Goal: Information Seeking & Learning: Find specific fact

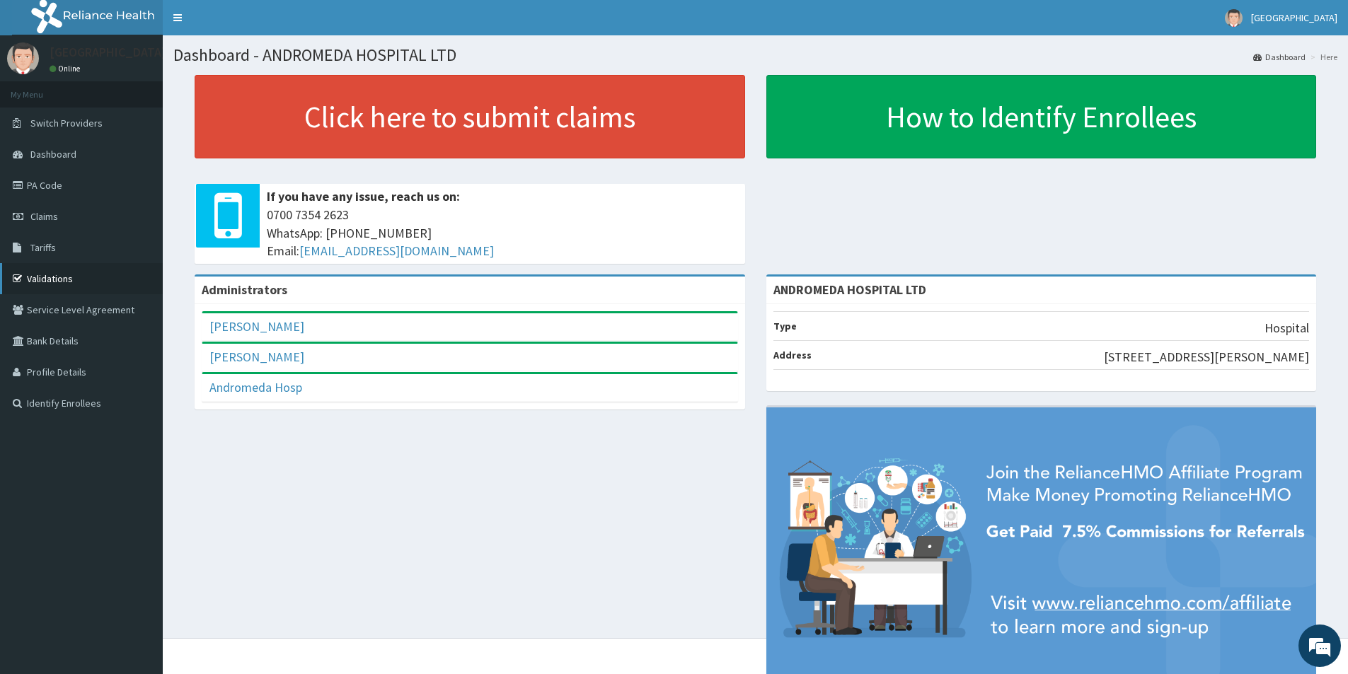
click at [87, 282] on link "Validations" at bounding box center [81, 278] width 163 height 31
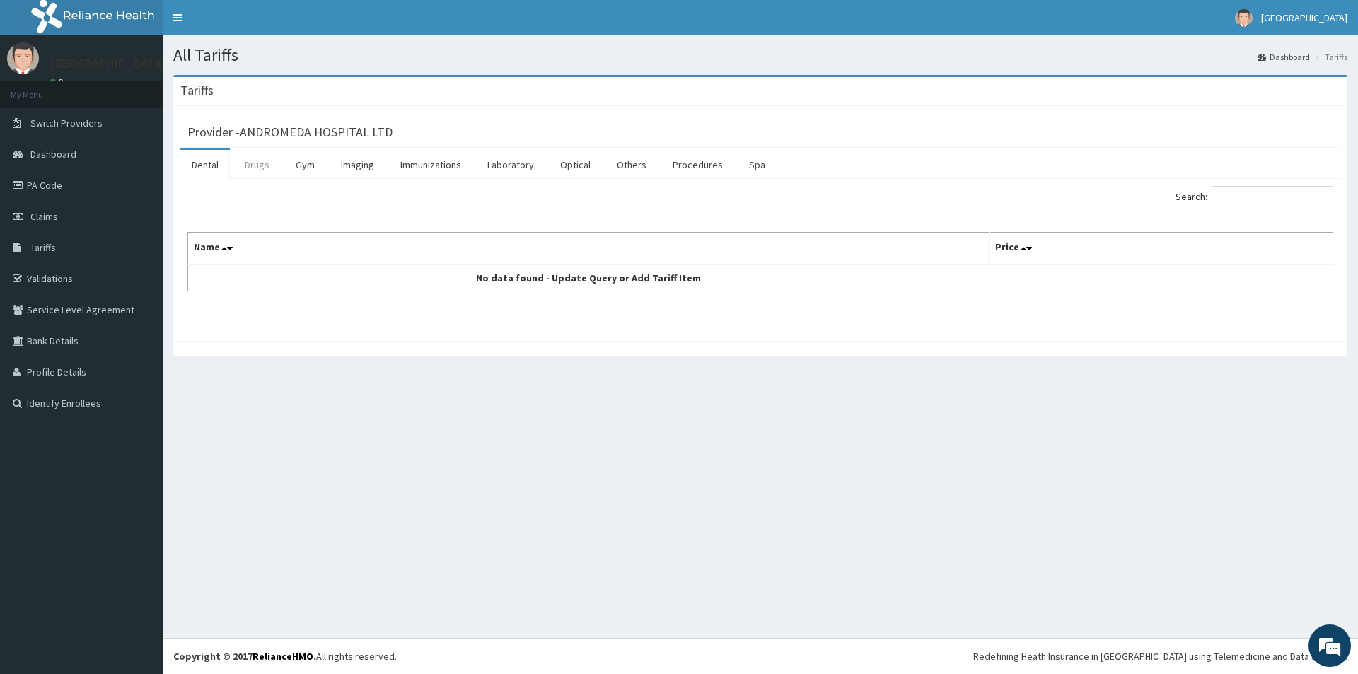
click at [255, 169] on link "Drugs" at bounding box center [256, 165] width 47 height 30
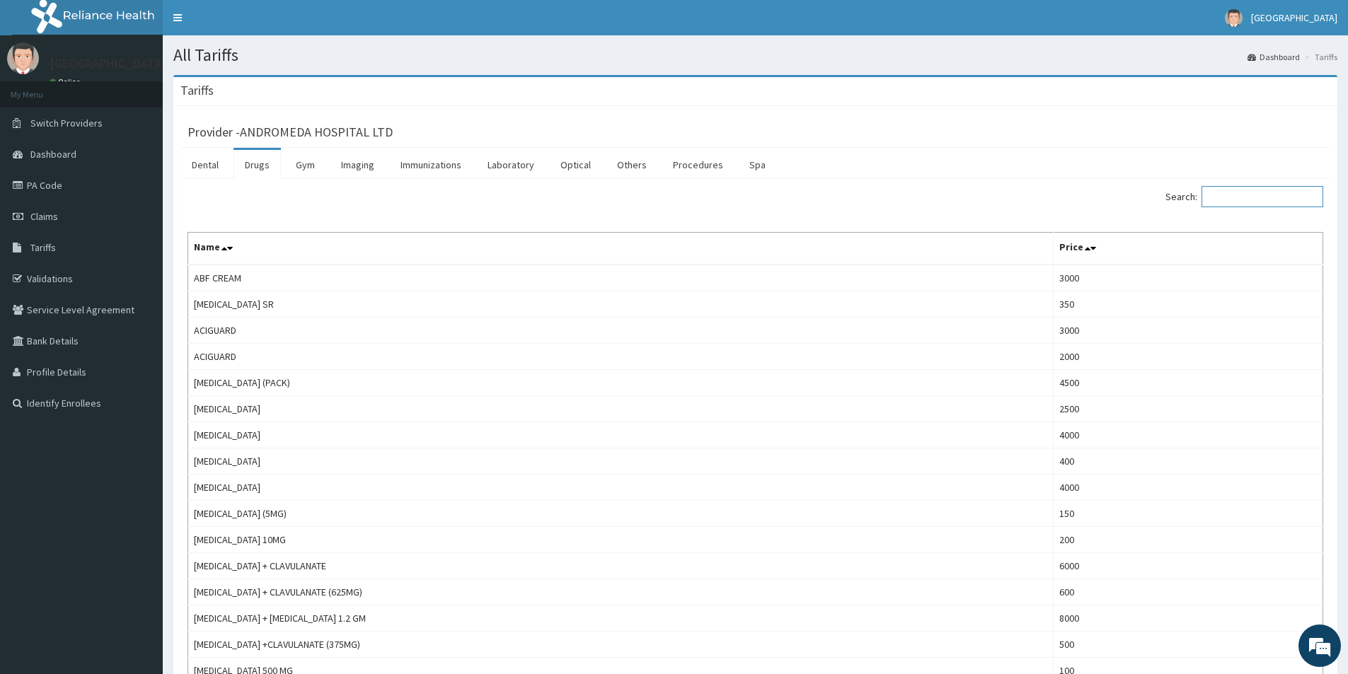
click at [1268, 192] on input "Search:" at bounding box center [1262, 196] width 122 height 21
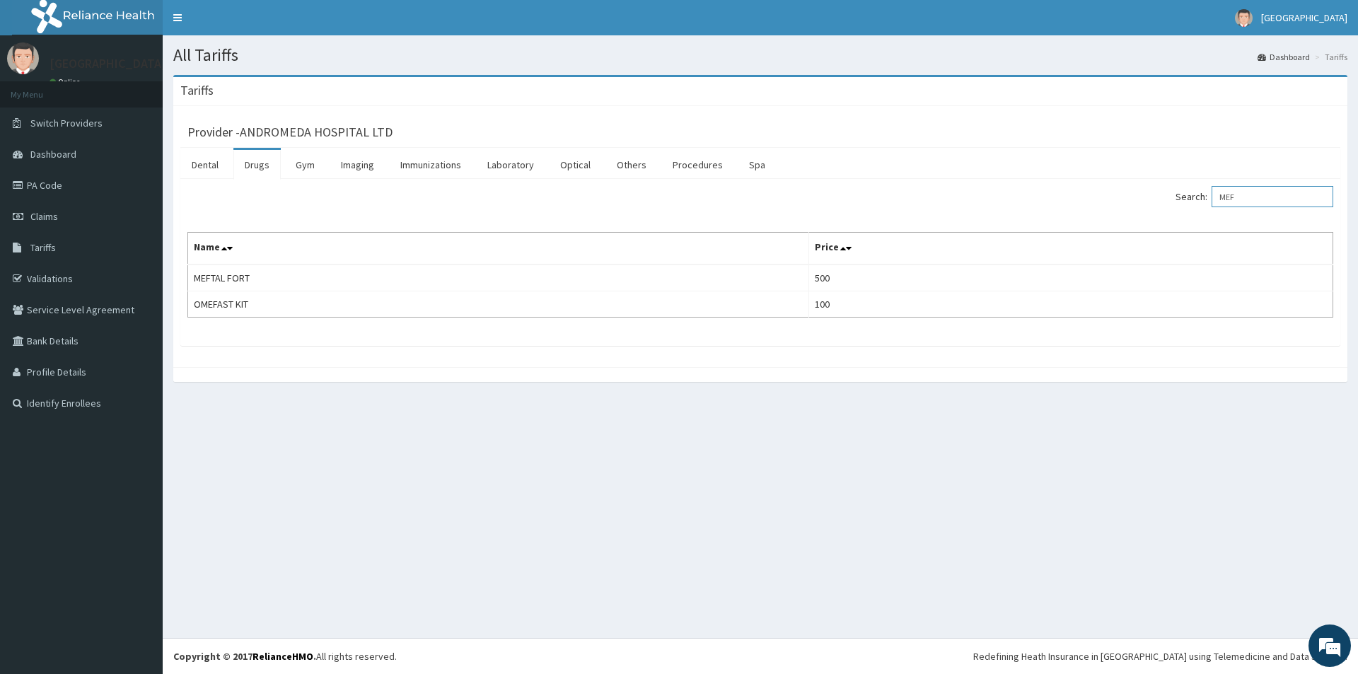
drag, startPoint x: 1261, startPoint y: 206, endPoint x: 1231, endPoint y: 204, distance: 30.5
click at [1231, 204] on input "MEF" at bounding box center [1273, 196] width 122 height 21
paste input "Ponstel,"
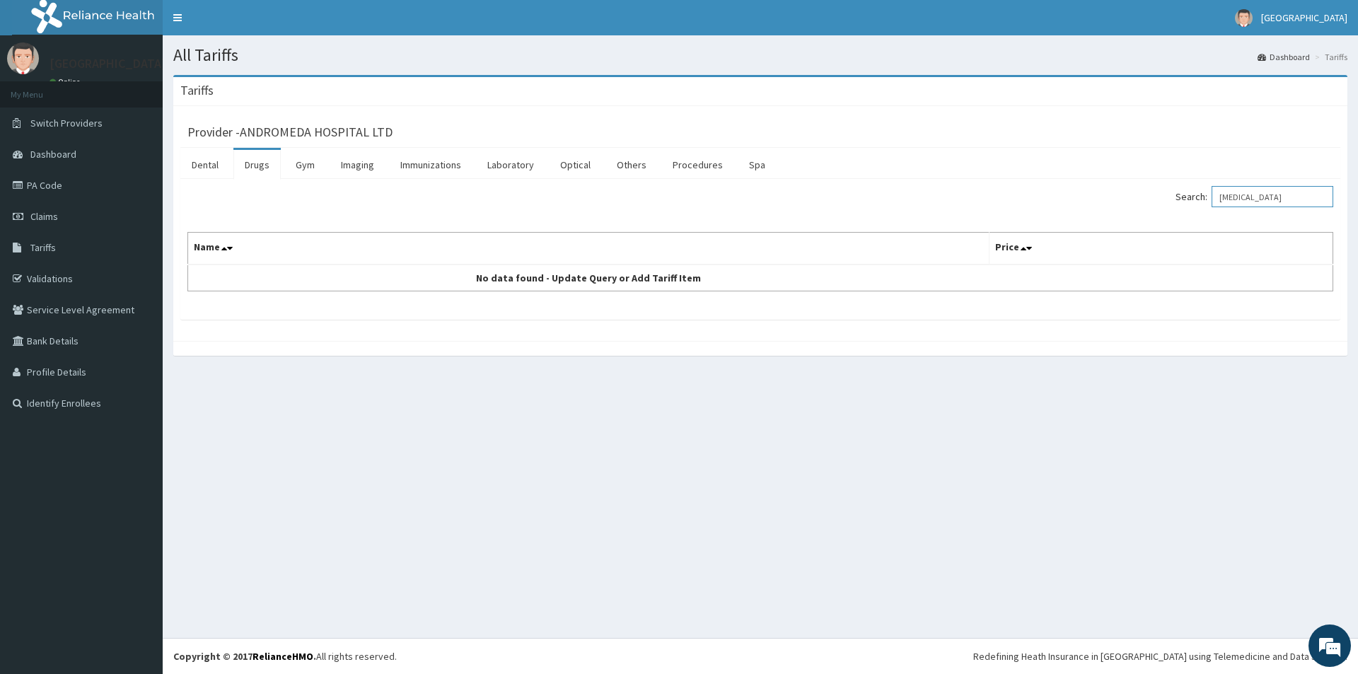
drag, startPoint x: 1268, startPoint y: 197, endPoint x: 1232, endPoint y: 197, distance: 36.1
click at [1232, 197] on input "Ponstel" at bounding box center [1273, 196] width 122 height 21
paste input "an"
type input "Ponstan"
click at [52, 272] on link "Validations" at bounding box center [81, 278] width 163 height 31
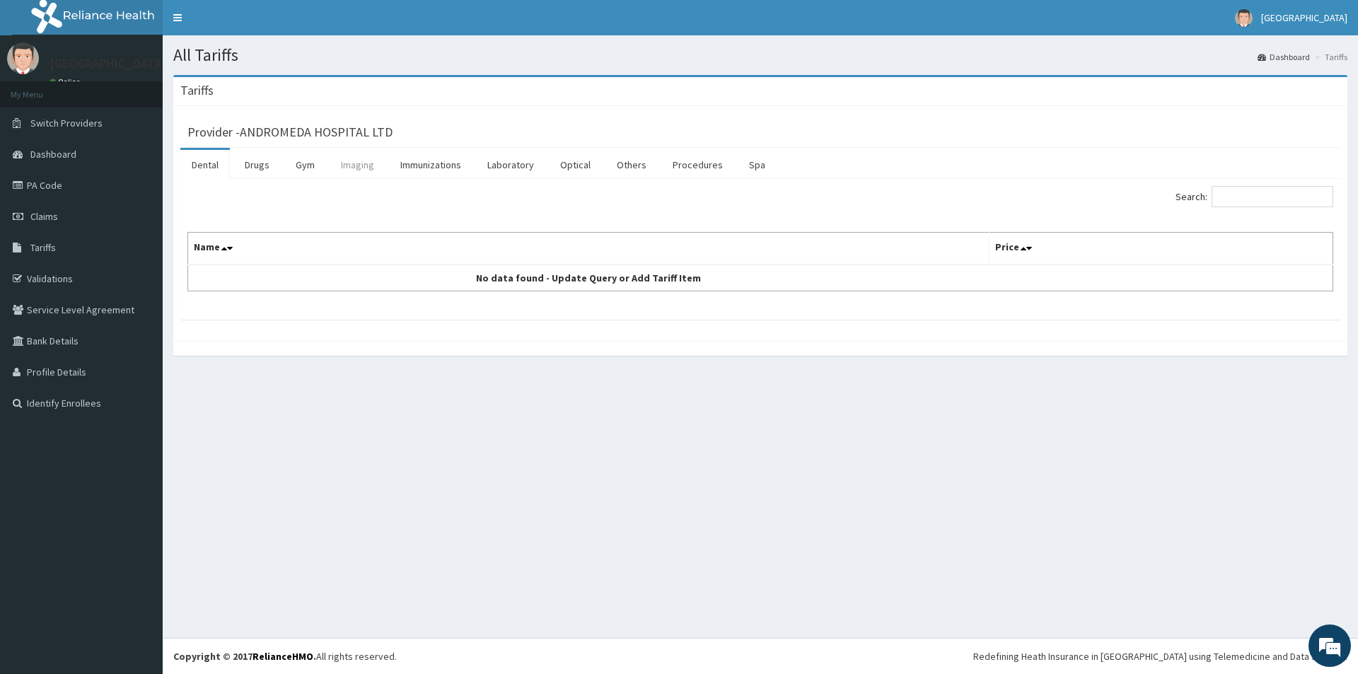
click at [353, 161] on link "Imaging" at bounding box center [358, 165] width 56 height 30
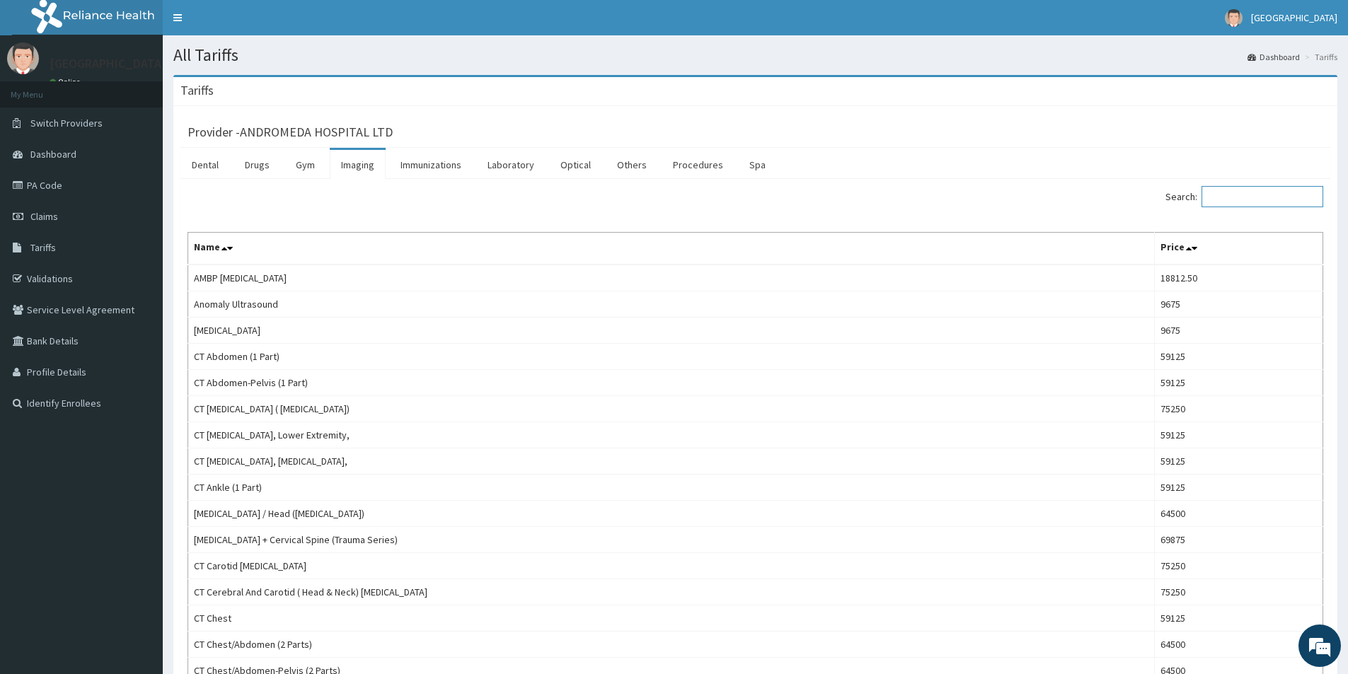
click at [1271, 202] on input "Search:" at bounding box center [1262, 196] width 122 height 21
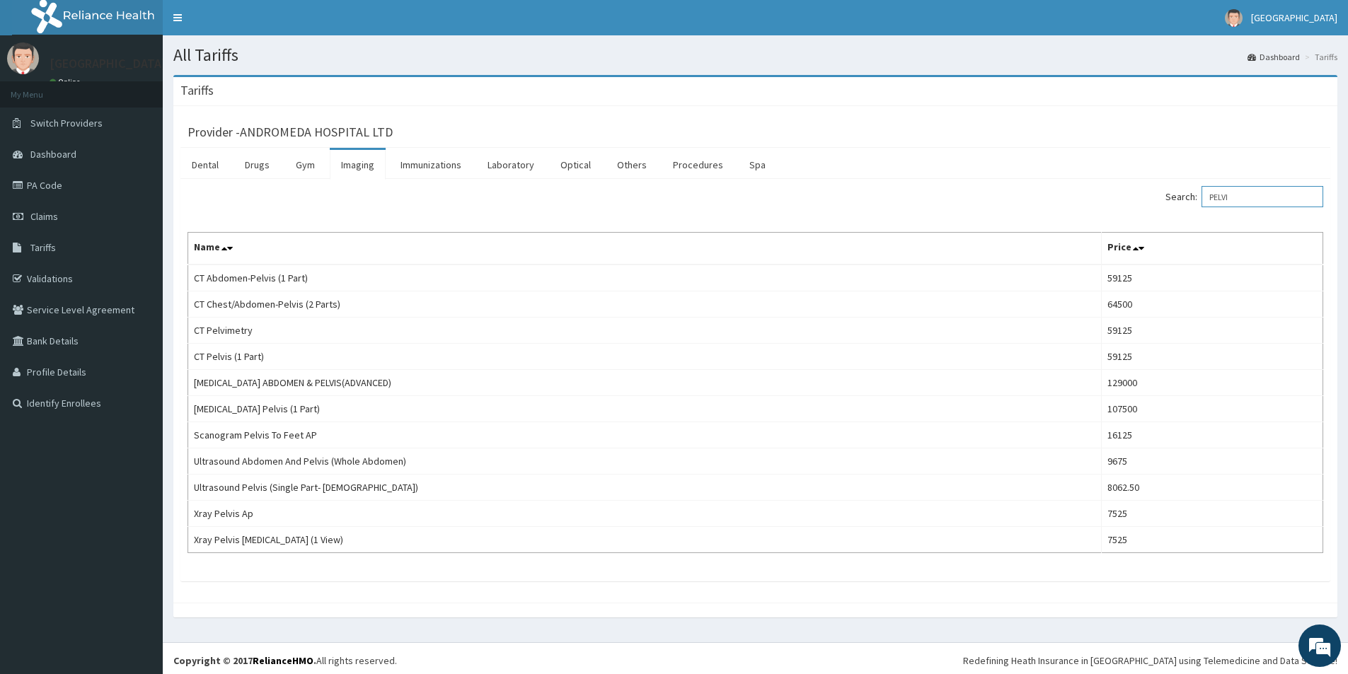
type input "PELVI"
click at [335, 490] on td "Ultrasound Pelvis (Single Part- Female)" at bounding box center [644, 488] width 913 height 26
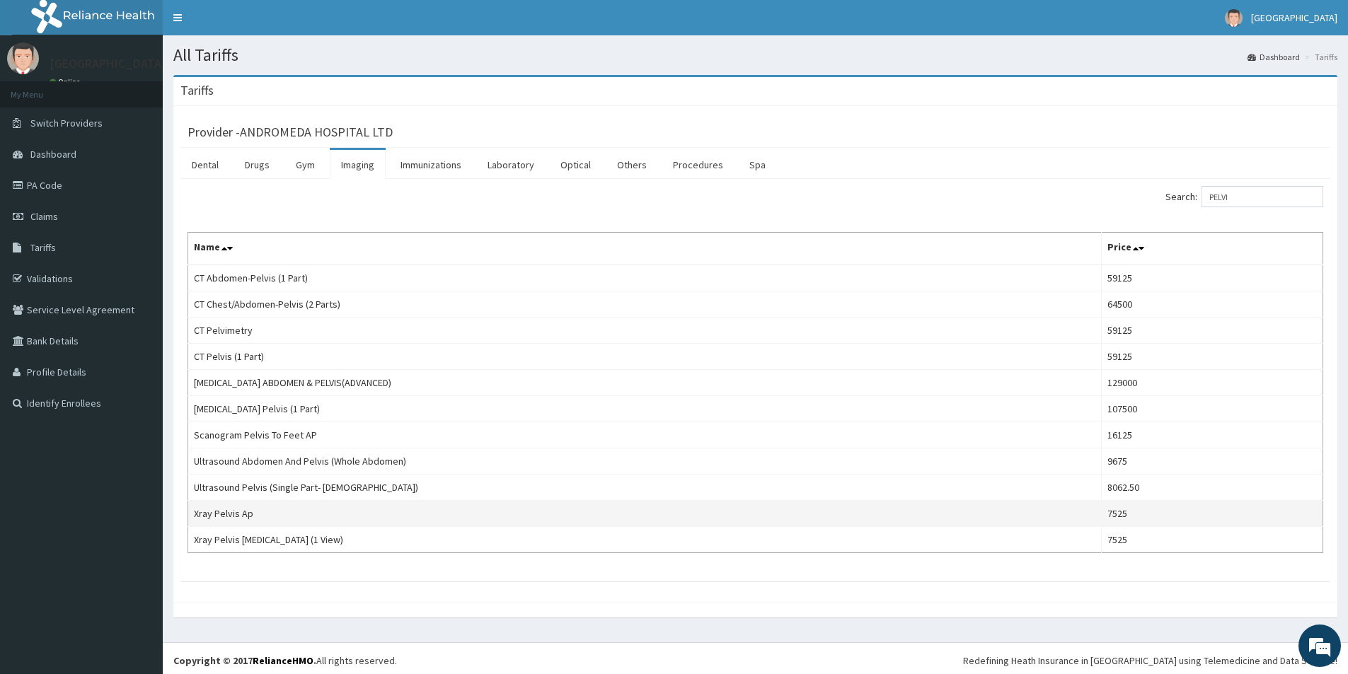
click at [1129, 513] on td "7525" at bounding box center [1211, 514] width 221 height 26
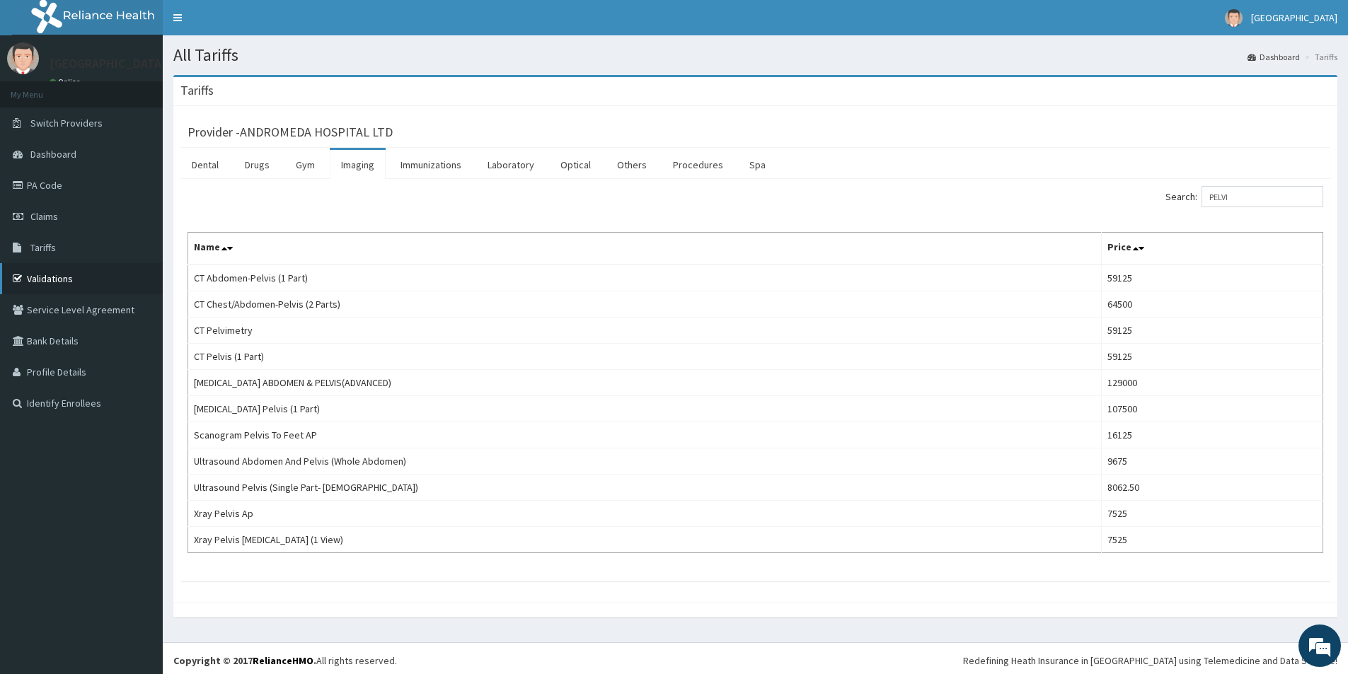
click at [74, 275] on link "Validations" at bounding box center [81, 278] width 163 height 31
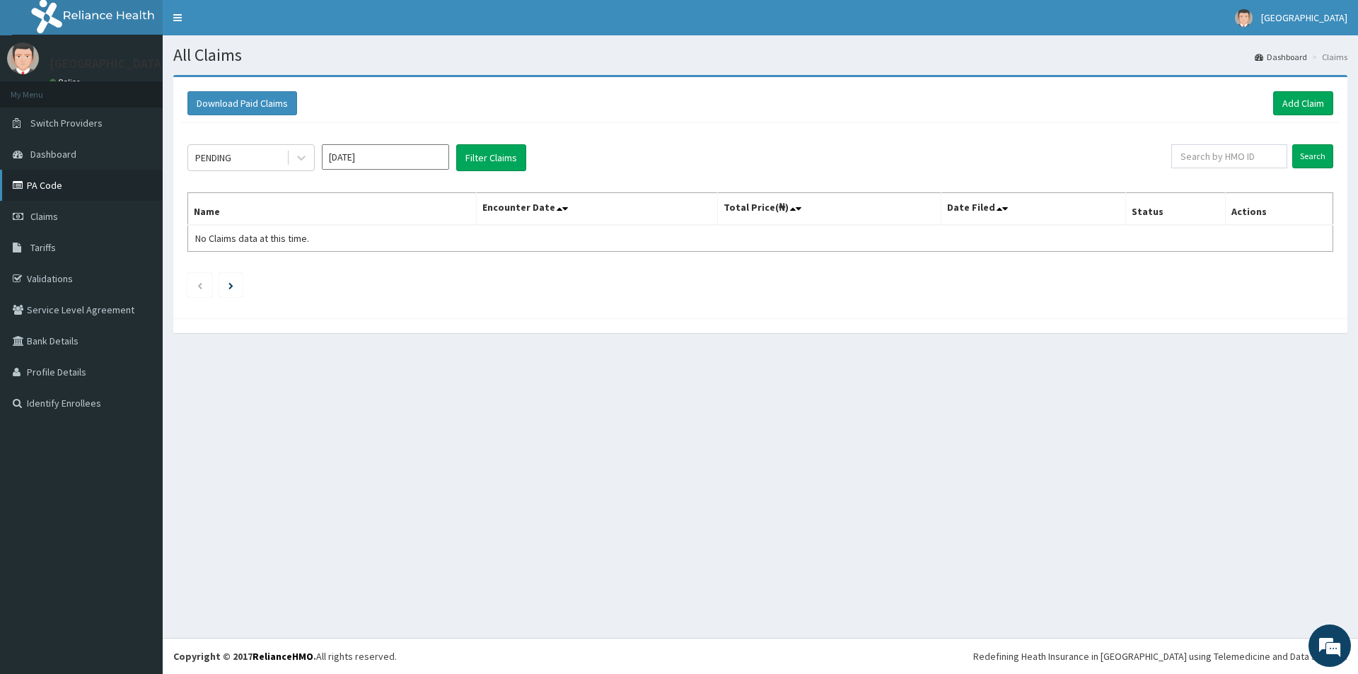
click at [83, 184] on link "PA Code" at bounding box center [81, 185] width 163 height 31
